Goal: Information Seeking & Learning: Learn about a topic

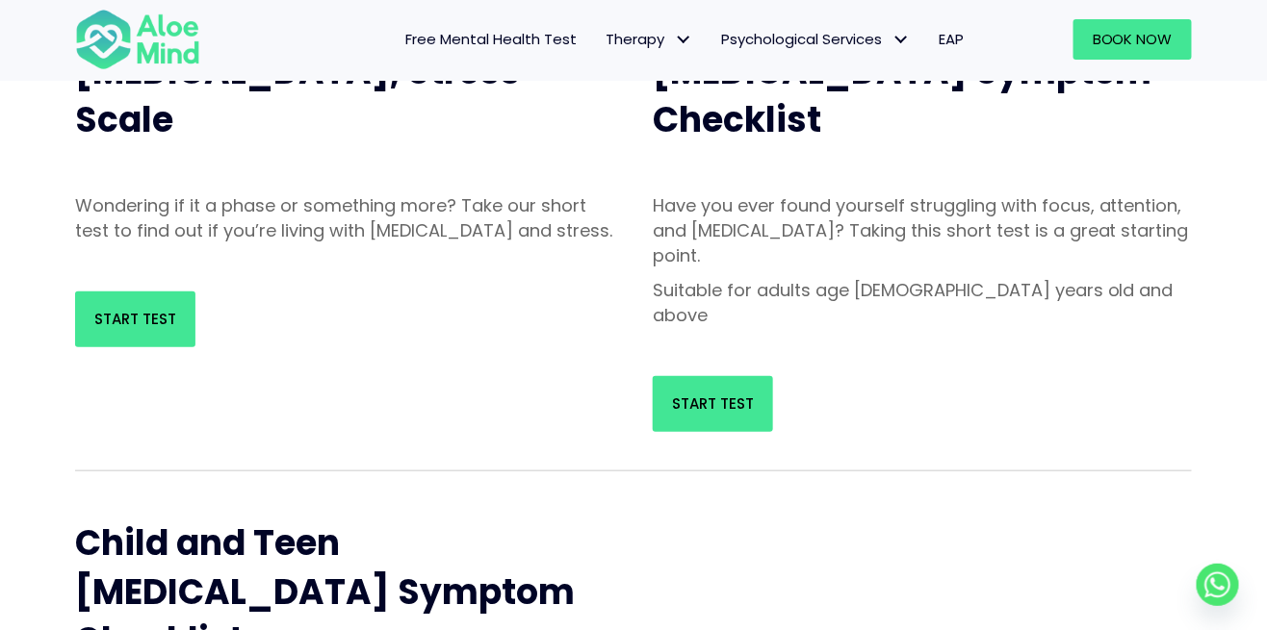
scroll to position [285, 0]
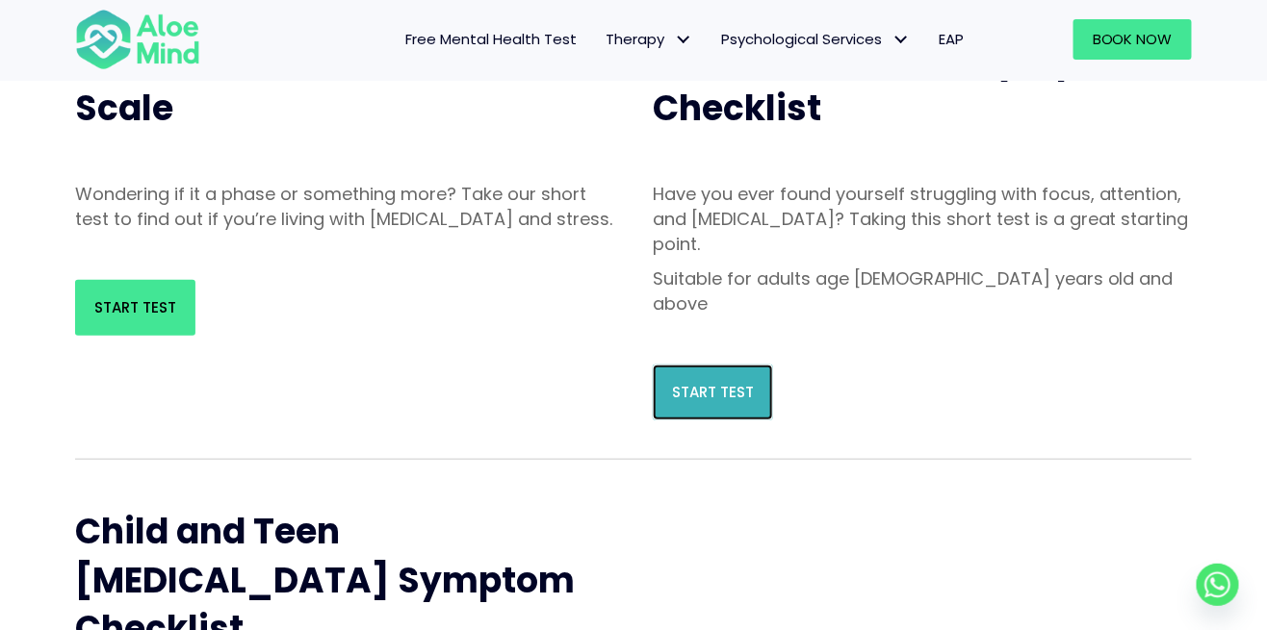
click at [708, 382] on span "Start Test" at bounding box center [713, 392] width 82 height 20
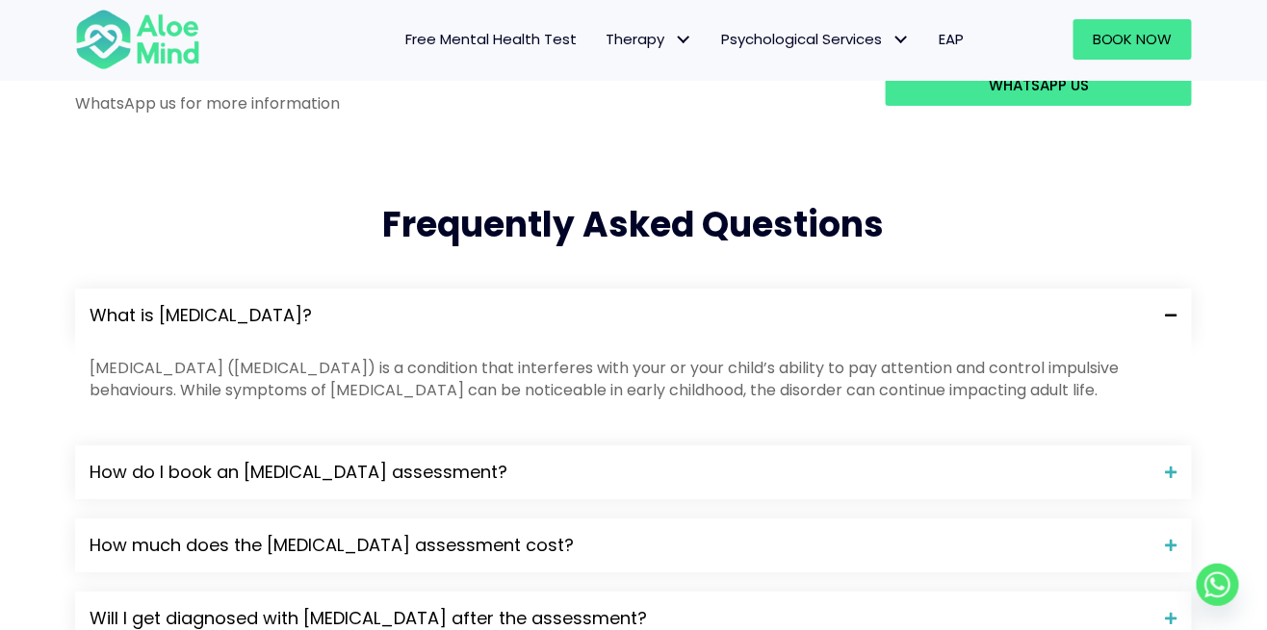
scroll to position [1841, 0]
click at [178, 459] on span "How do I book an ADHD assessment?" at bounding box center [621, 471] width 1062 height 25
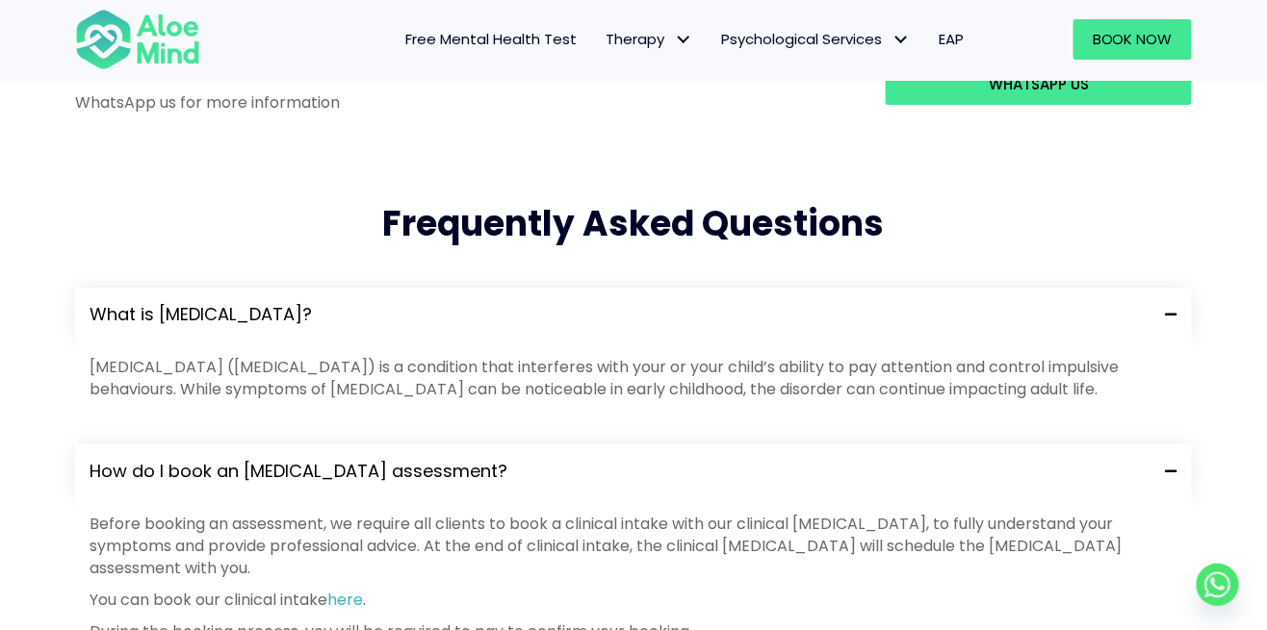
click at [193, 459] on span "How do I book an ADHD assessment?" at bounding box center [621, 471] width 1062 height 25
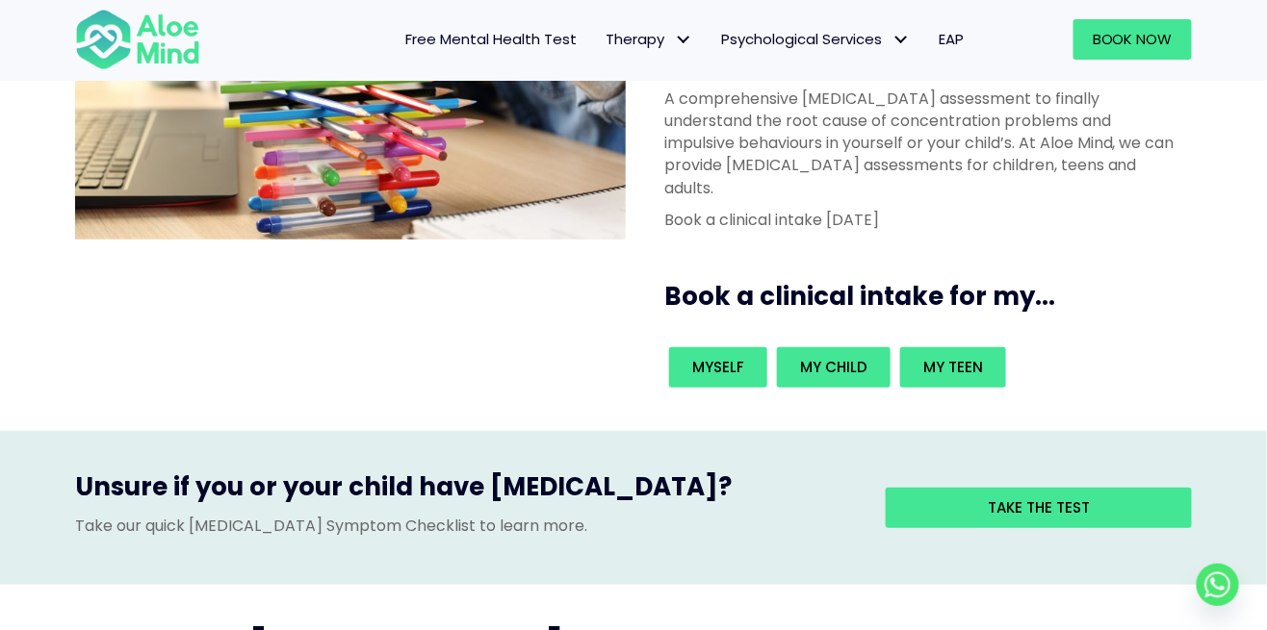
scroll to position [320, 0]
